Goal: Task Accomplishment & Management: Manage account settings

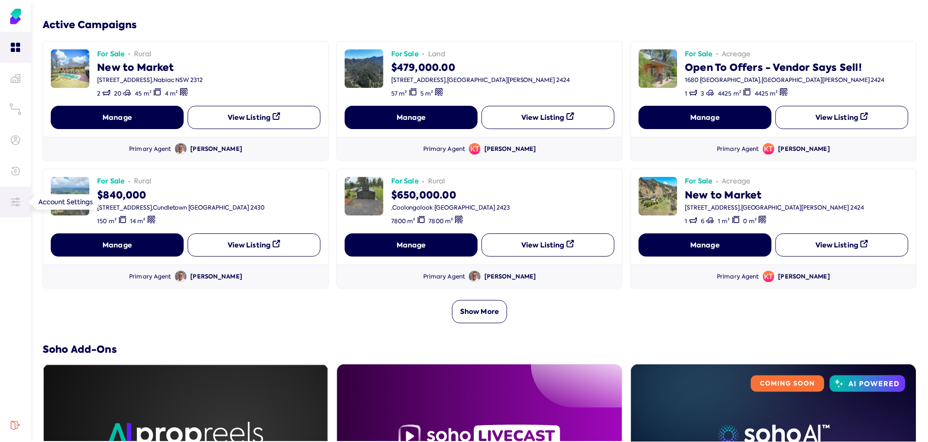
scroll to position [243, 0]
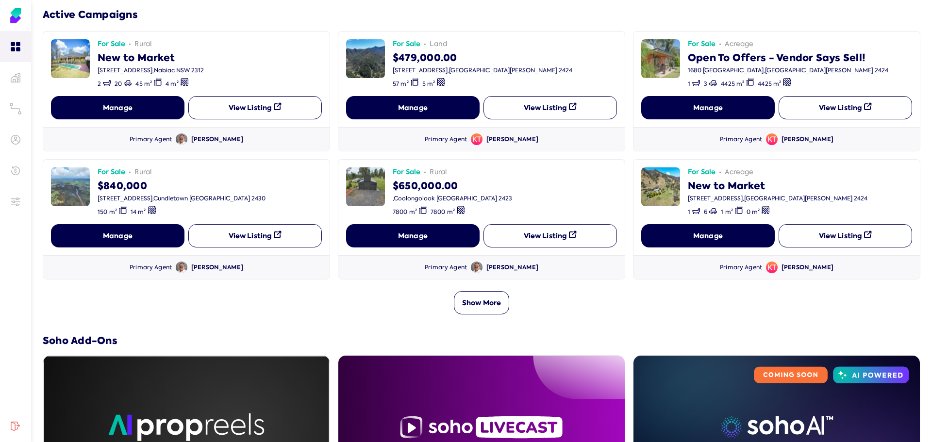
click at [487, 304] on button "Show More" at bounding box center [481, 302] width 55 height 23
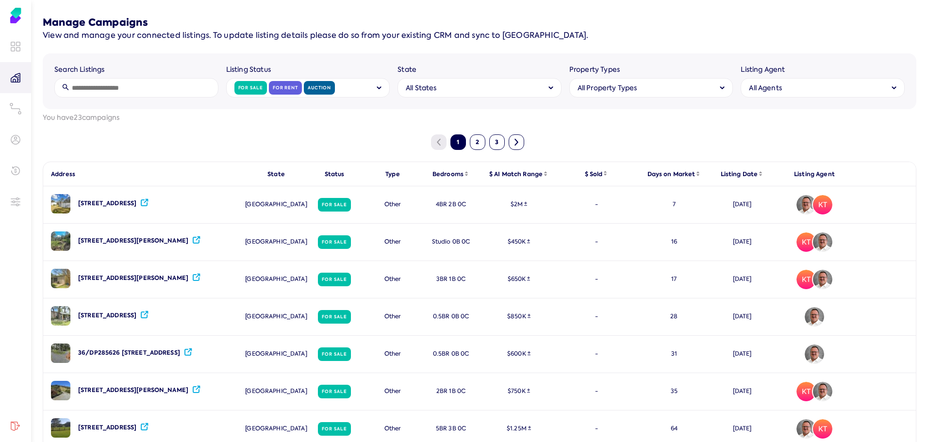
click at [106, 95] on input "search" at bounding box center [136, 87] width 164 height 19
type input "*****"
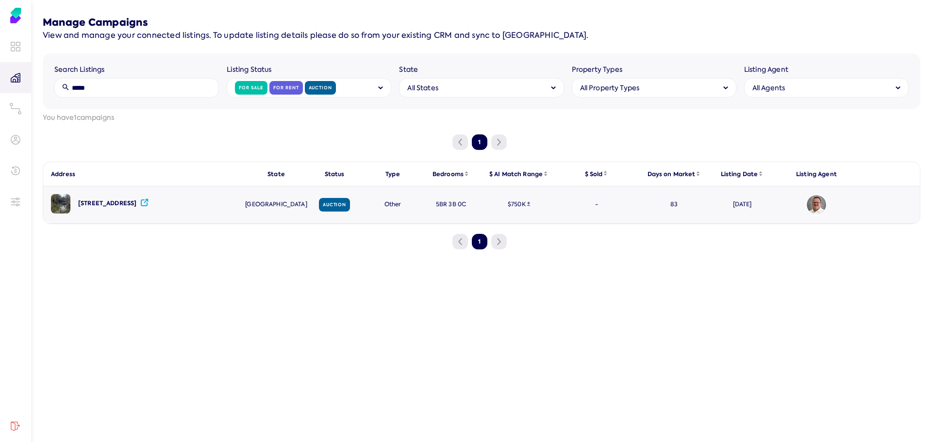
click at [136, 205] on div "[STREET_ADDRESS]" at bounding box center [107, 204] width 58 height 8
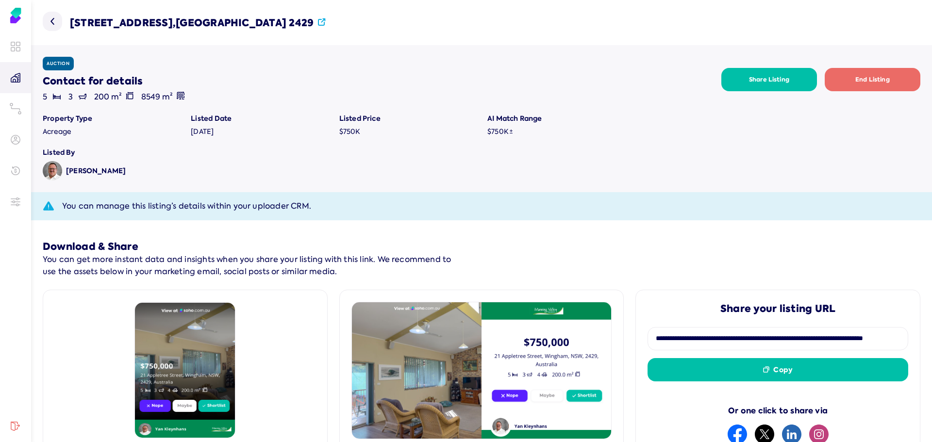
click at [56, 63] on label "Auction" at bounding box center [58, 64] width 23 height 6
click at [20, 52] on link at bounding box center [15, 46] width 31 height 31
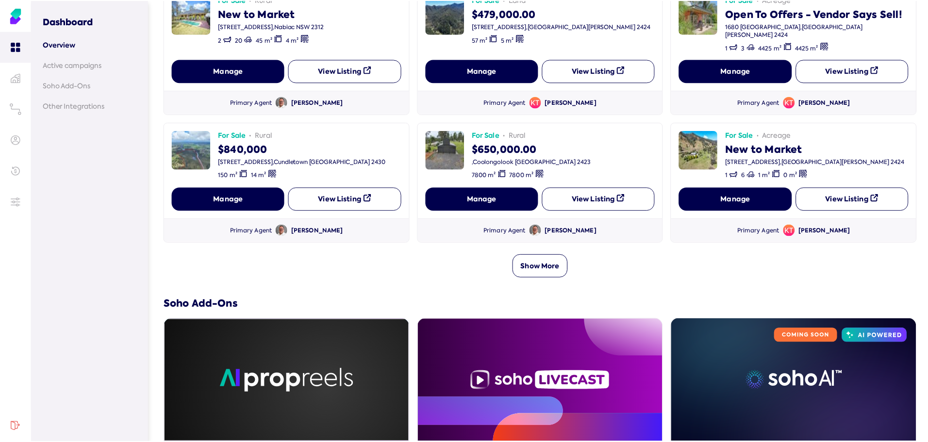
scroll to position [291, 0]
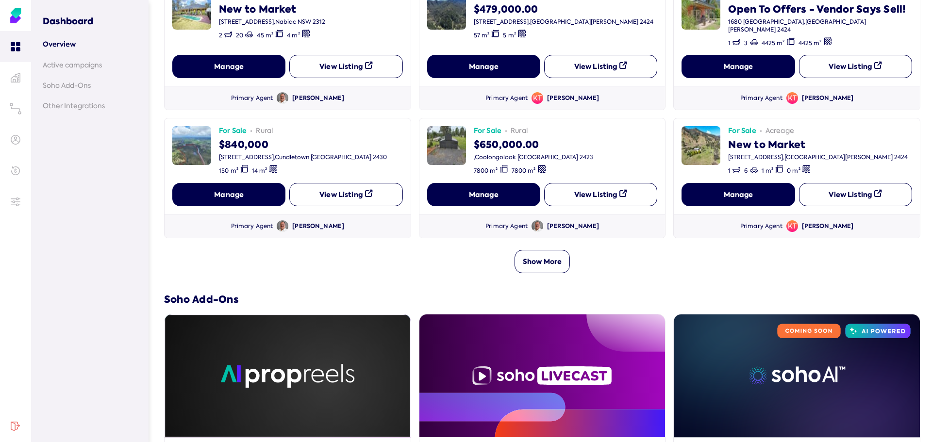
click at [549, 251] on button "Show More" at bounding box center [542, 261] width 55 height 23
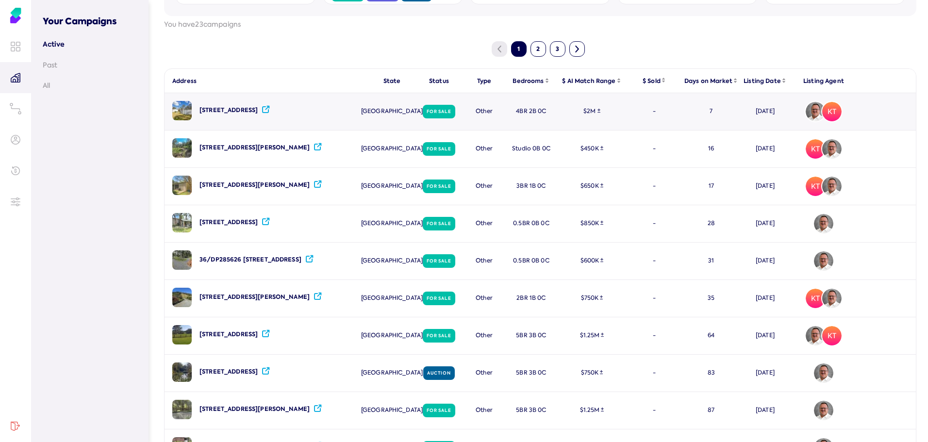
scroll to position [97, 0]
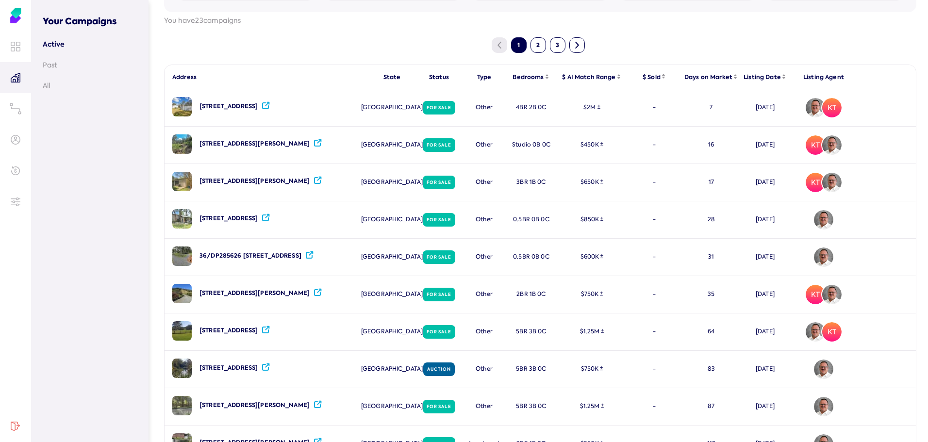
click at [539, 43] on button "2" at bounding box center [539, 45] width 16 height 16
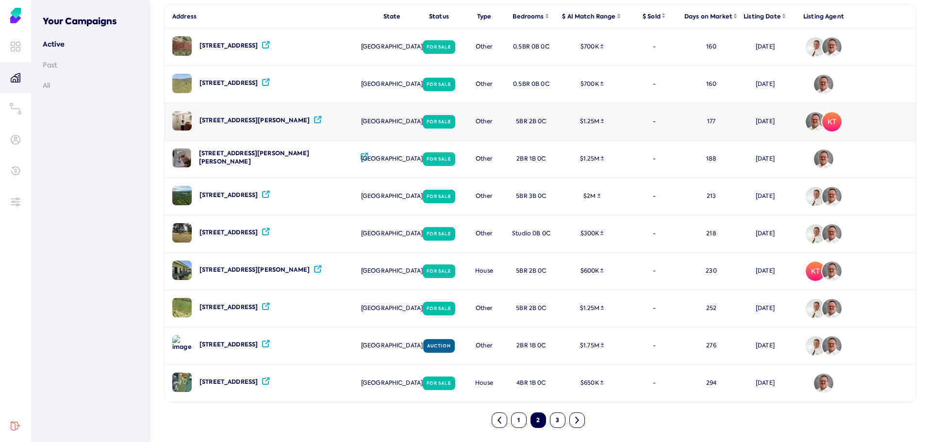
scroll to position [163, 0]
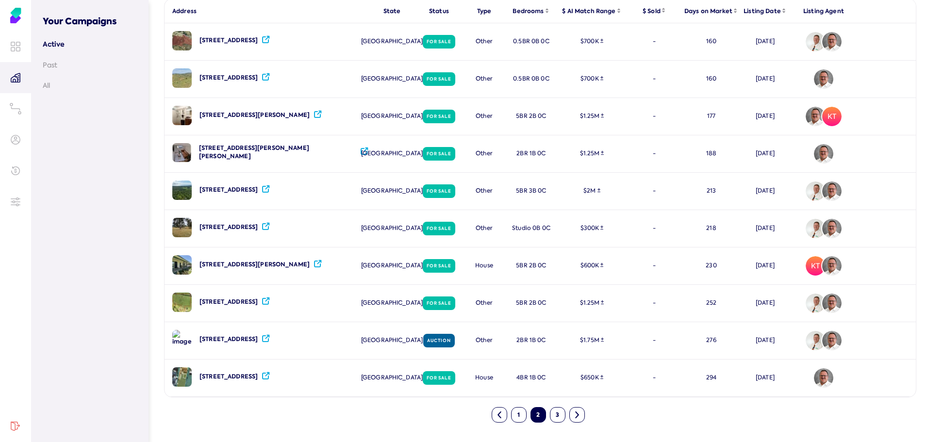
click at [566, 415] on div "1 2 3" at bounding box center [540, 415] width 752 height 16
click at [559, 412] on button "3" at bounding box center [558, 415] width 16 height 16
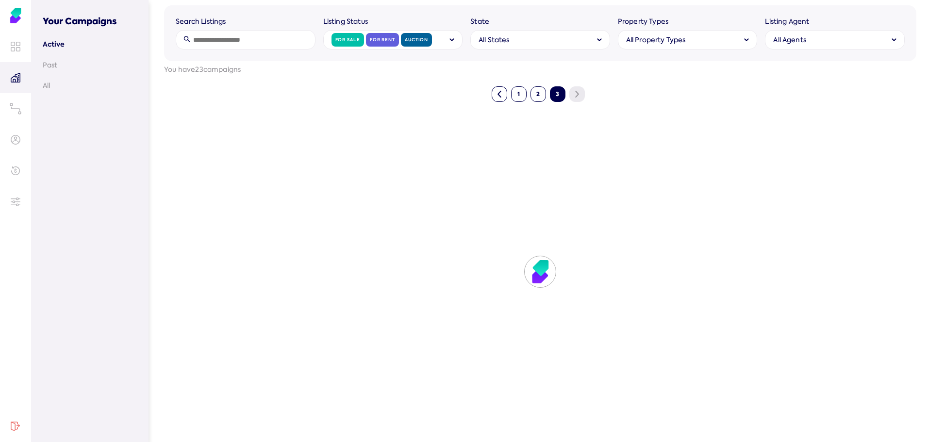
scroll to position [0, 0]
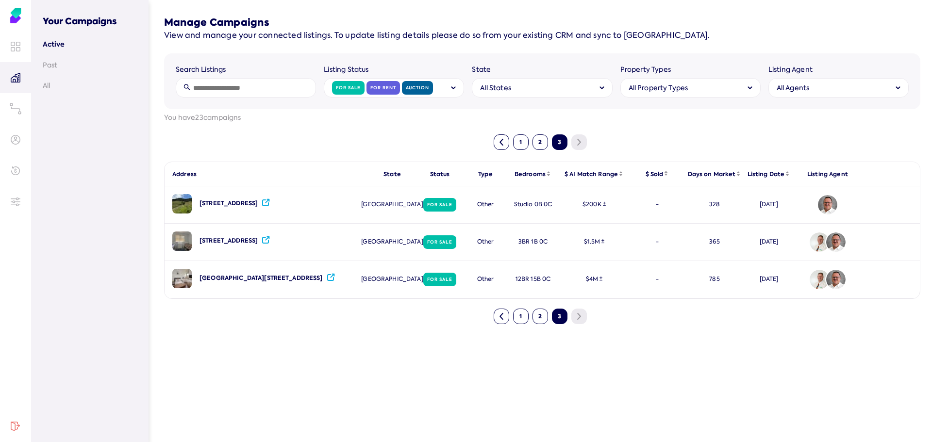
click at [524, 140] on button "1" at bounding box center [521, 142] width 16 height 16
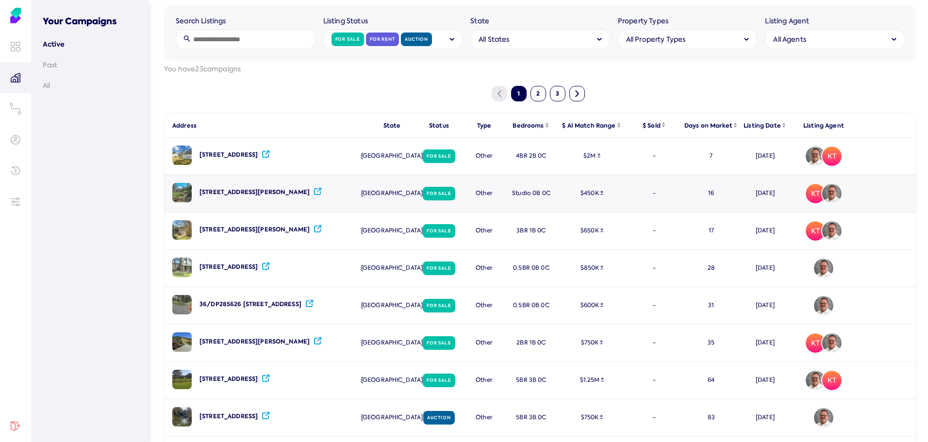
scroll to position [97, 0]
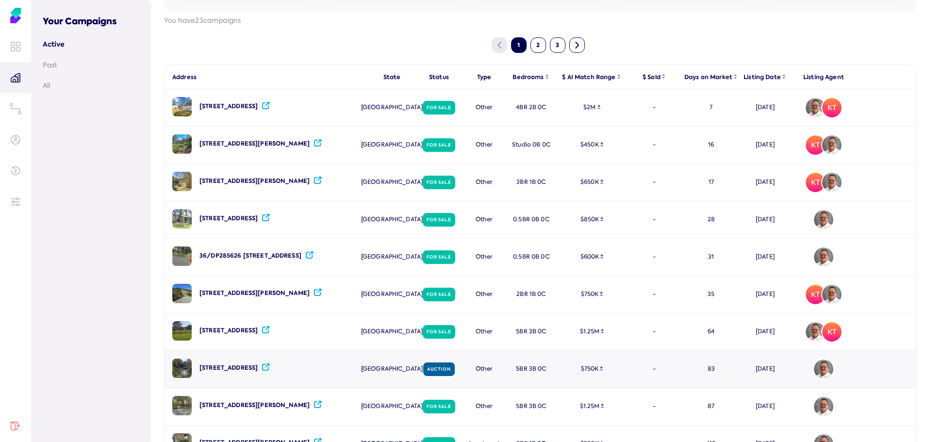
click at [270, 368] on icon at bounding box center [266, 367] width 8 height 8
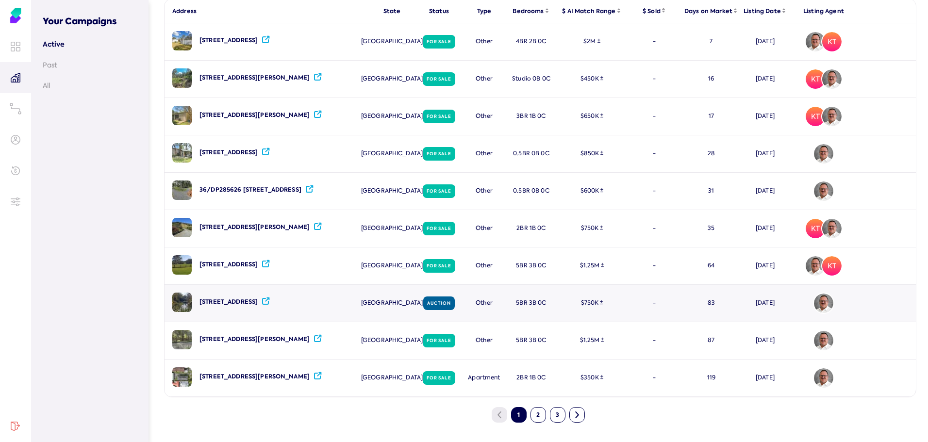
click at [231, 301] on div "[STREET_ADDRESS]" at bounding box center [229, 302] width 58 height 8
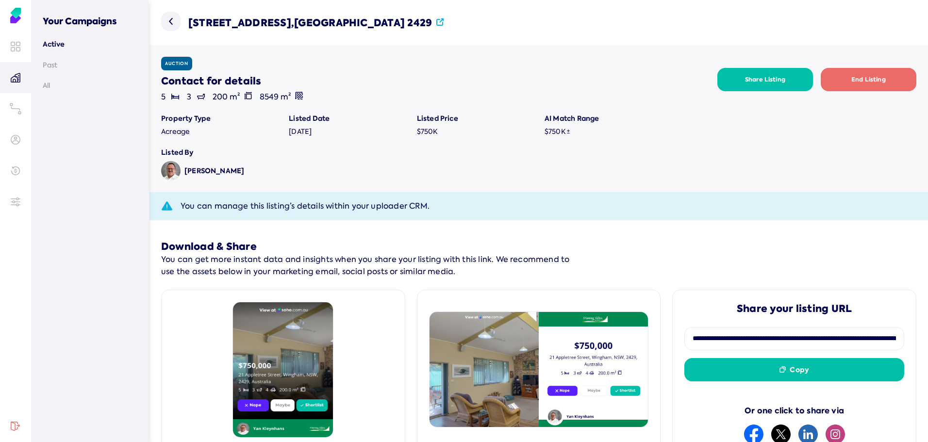
scroll to position [17, 0]
click at [167, 63] on label "Auction" at bounding box center [176, 64] width 23 height 6
click at [64, 42] on link "Active" at bounding box center [90, 44] width 94 height 10
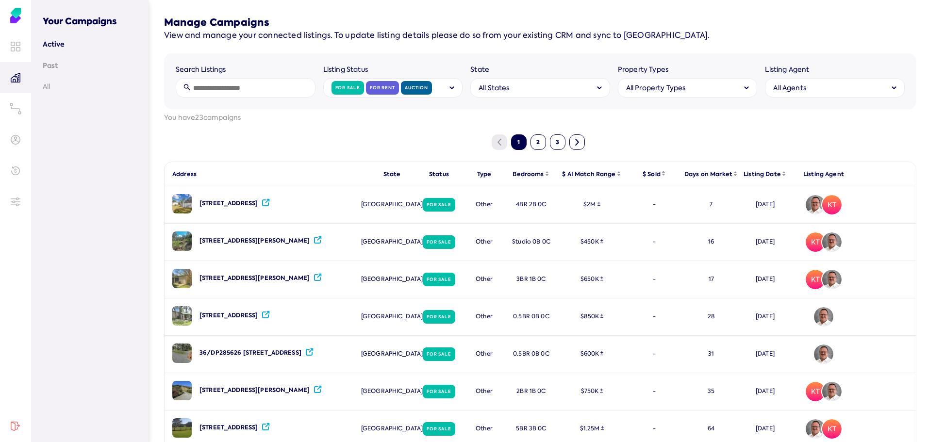
click at [53, 65] on link "Past" at bounding box center [90, 66] width 94 height 10
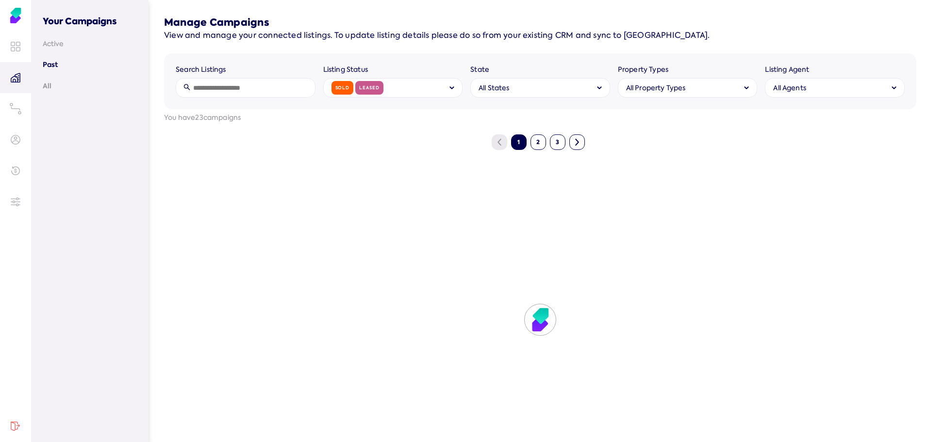
click at [56, 82] on link "All" at bounding box center [90, 86] width 94 height 10
click at [57, 49] on nav "Your Campaigns Active Past All" at bounding box center [89, 221] width 117 height 442
click at [59, 43] on link "Active" at bounding box center [90, 44] width 94 height 10
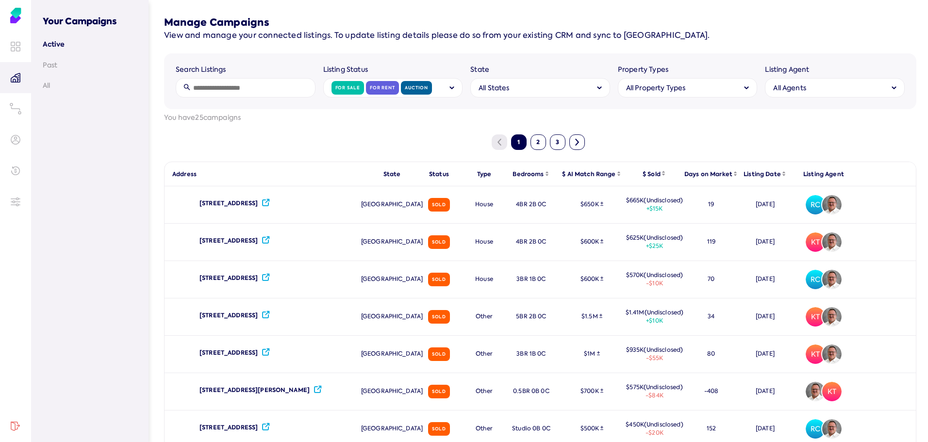
click at [423, 84] on div "Auction" at bounding box center [416, 88] width 31 height 14
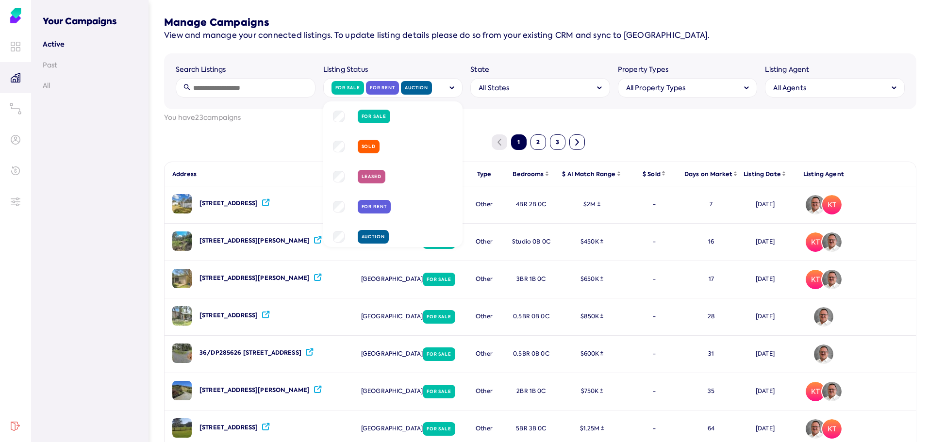
click at [122, 131] on nav "Your Campaigns Active Past All" at bounding box center [89, 221] width 117 height 442
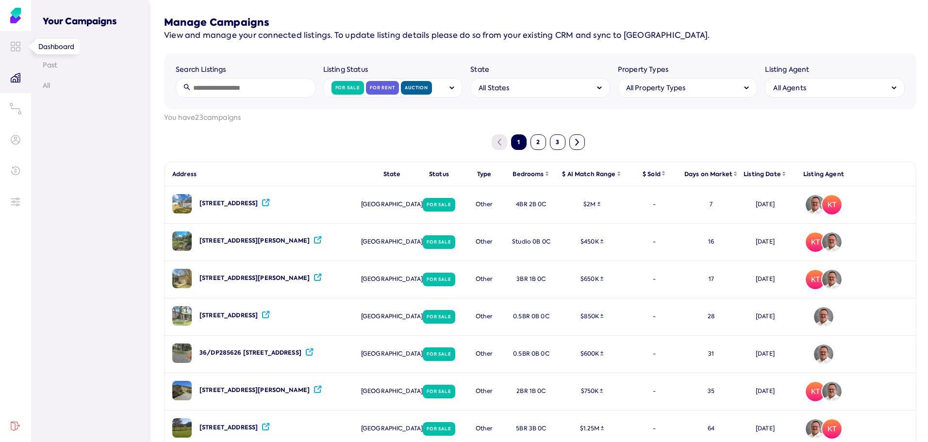
click at [16, 51] on link at bounding box center [15, 46] width 31 height 31
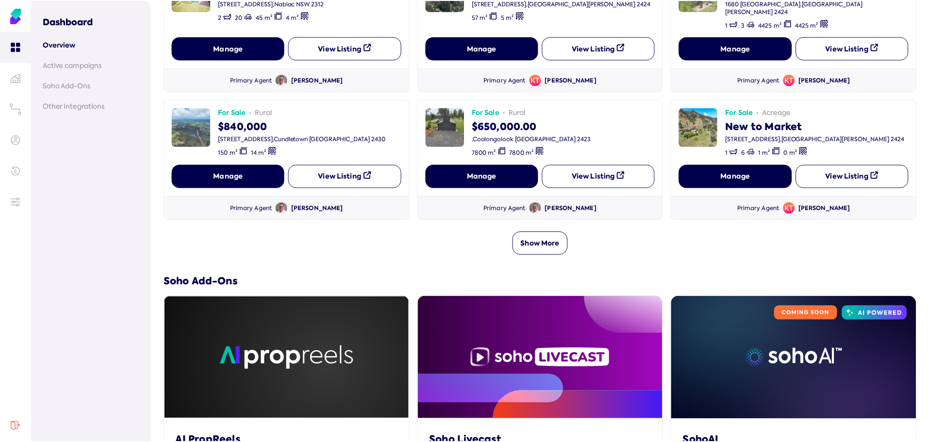
scroll to position [437, 0]
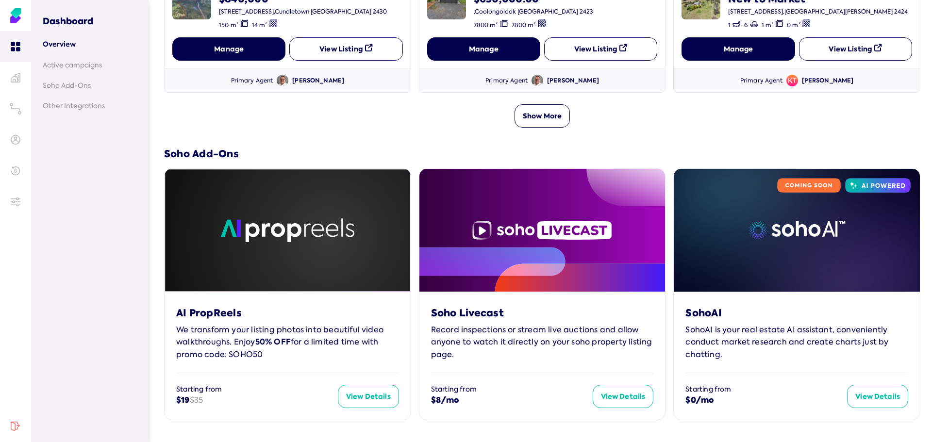
click at [536, 104] on button "Show More" at bounding box center [542, 115] width 55 height 23
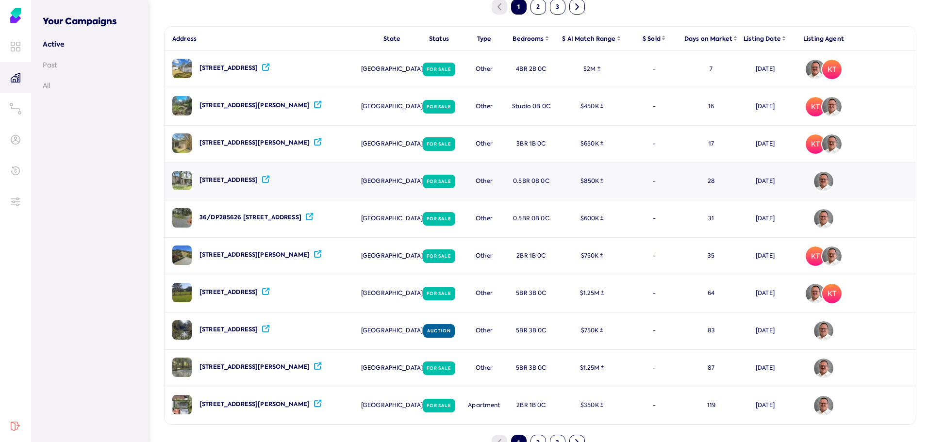
scroll to position [163, 0]
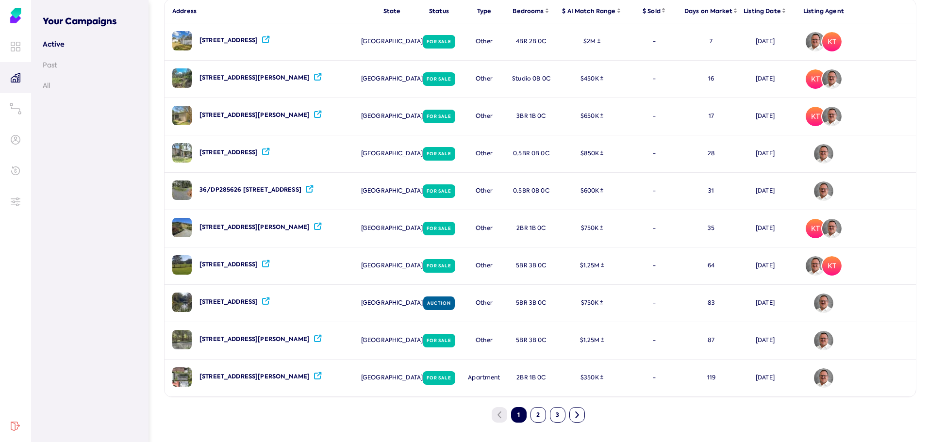
click at [537, 417] on button "2" at bounding box center [539, 415] width 16 height 16
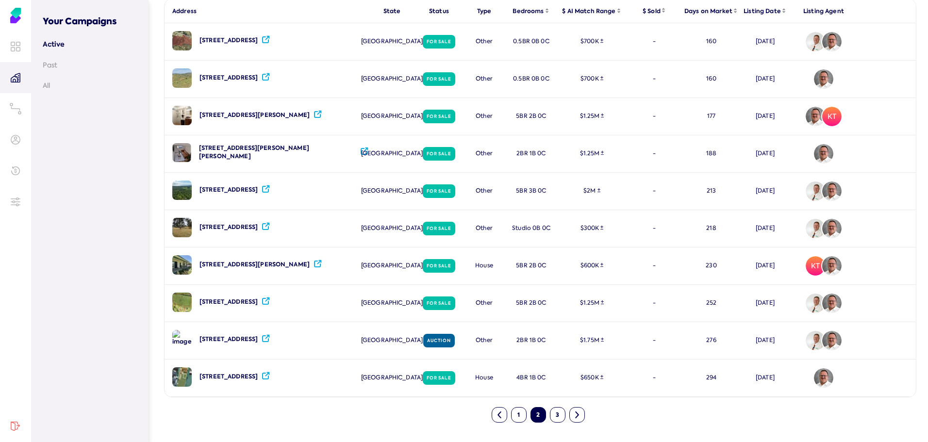
click at [557, 414] on button "3" at bounding box center [558, 415] width 16 height 16
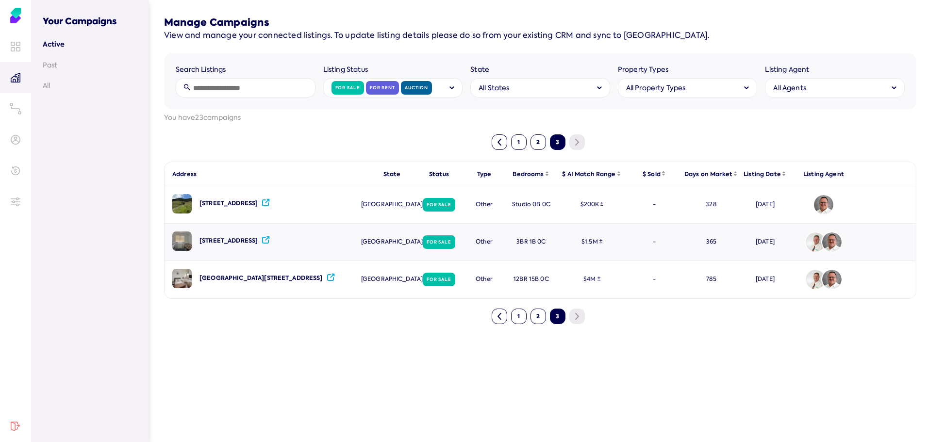
scroll to position [0, 0]
click at [521, 317] on button "1" at bounding box center [521, 317] width 16 height 16
